Goal: Find specific page/section: Find specific page/section

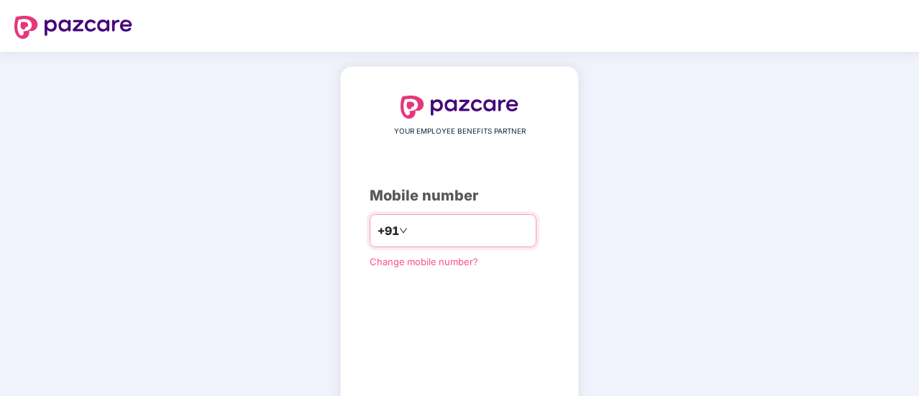
click at [455, 231] on input "number" at bounding box center [469, 230] width 118 height 23
type input "**********"
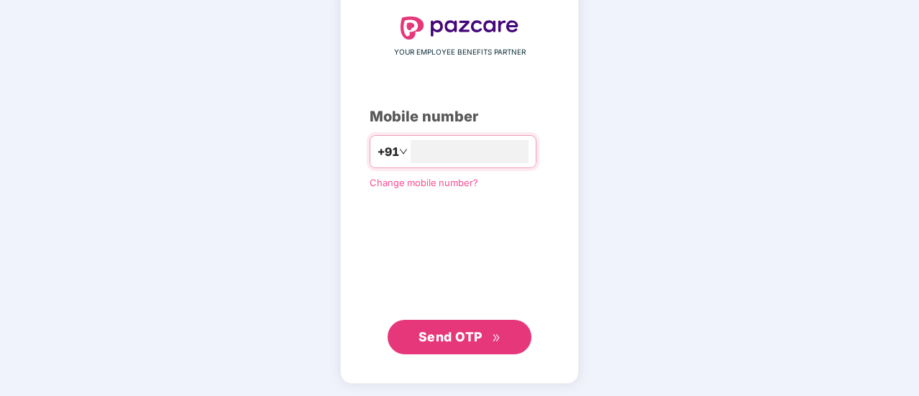
drag, startPoint x: 460, startPoint y: 334, endPoint x: 470, endPoint y: 326, distance: 13.3
click at [460, 335] on span "Send OTP" at bounding box center [450, 336] width 64 height 15
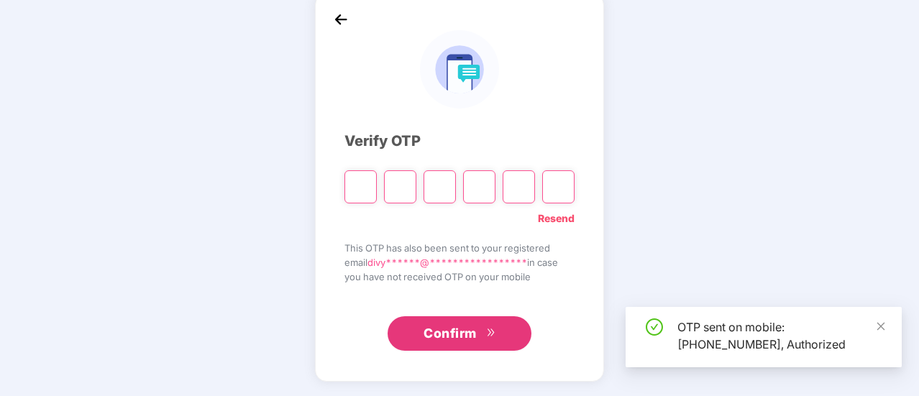
scroll to position [72, 0]
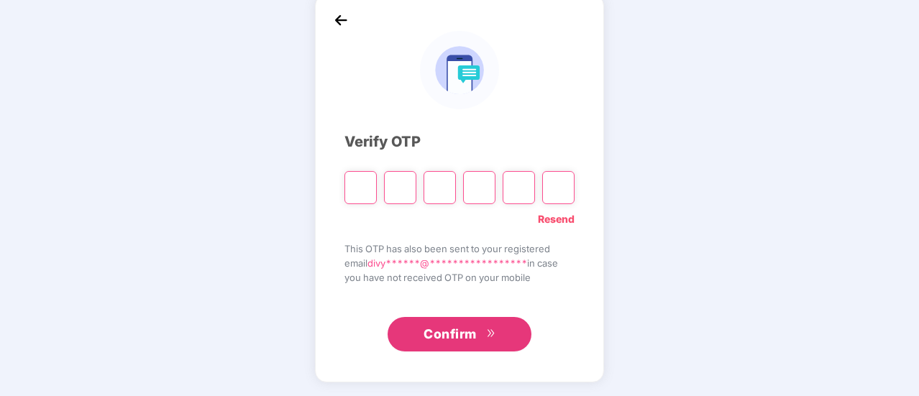
type input "*"
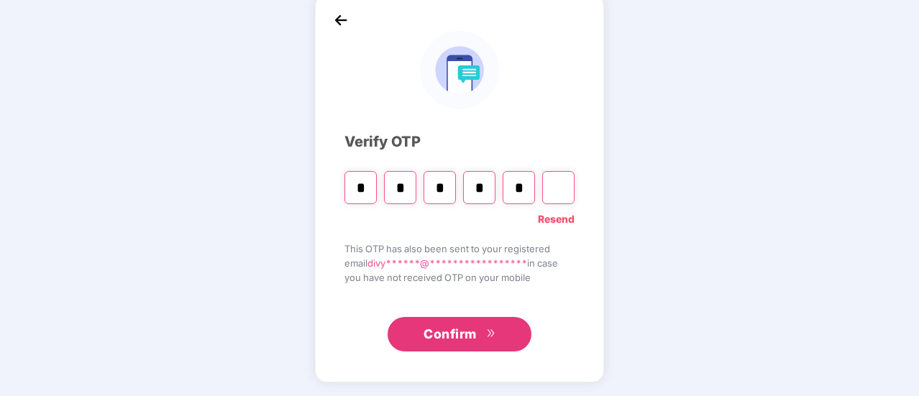
type input "*"
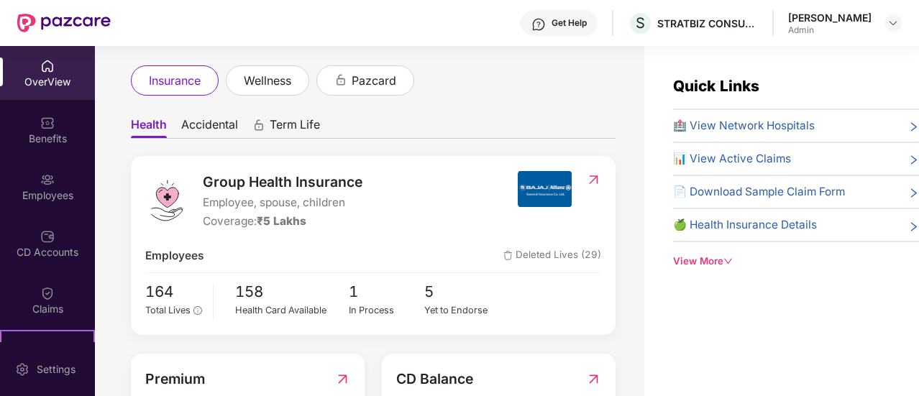
click at [219, 121] on span "Accidental" at bounding box center [209, 127] width 57 height 21
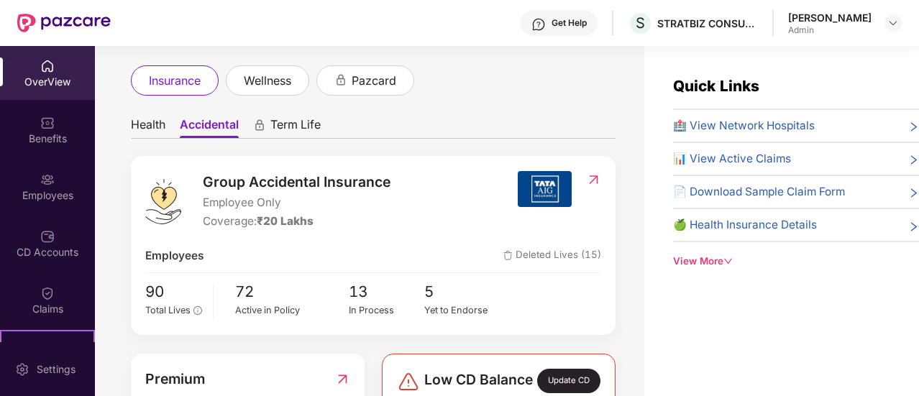
click at [635, 244] on div "Welcome back, [PERSON_NAME]! Here is what’s going on with your team at Pazcare …" at bounding box center [369, 229] width 549 height 367
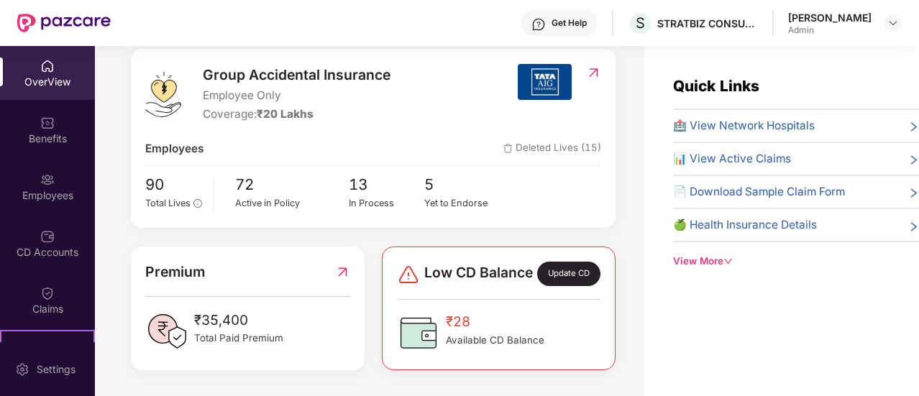
scroll to position [46, 0]
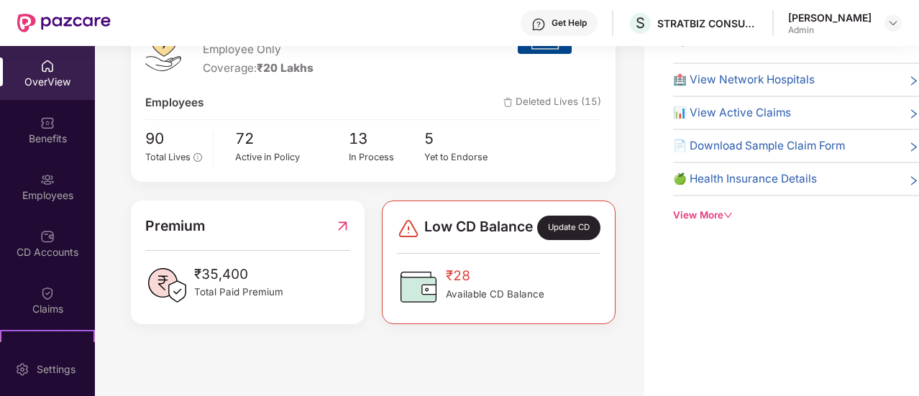
click at [635, 244] on div "Welcome back, [PERSON_NAME]! Here is what’s going on with your team at Pazcare …" at bounding box center [369, 183] width 549 height 367
